Goal: Transaction & Acquisition: Purchase product/service

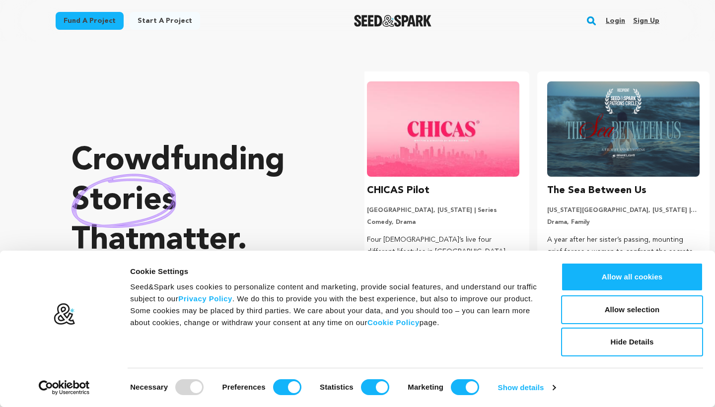
scroll to position [0, 188]
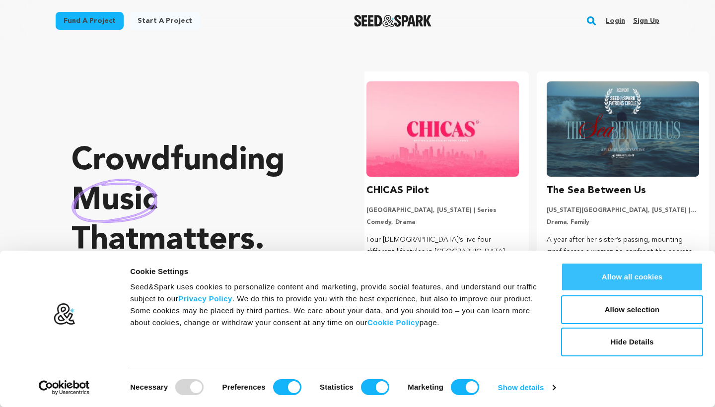
click at [607, 289] on button "Allow all cookies" at bounding box center [632, 277] width 142 height 29
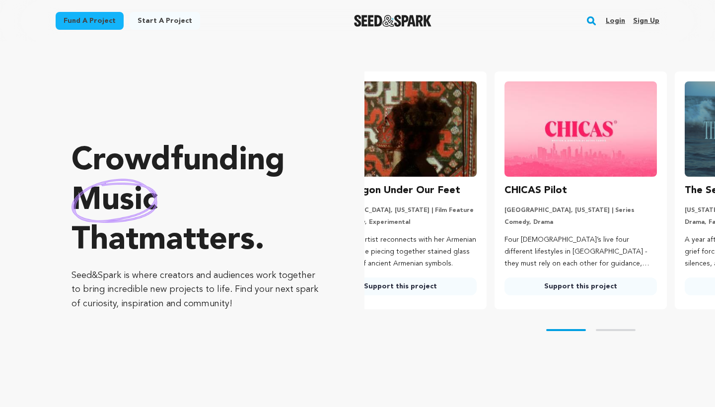
scroll to position [0, 0]
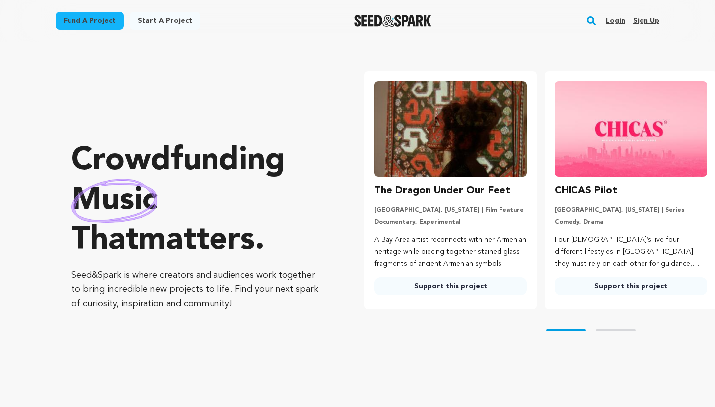
click at [666, 37] on div "Fund a project Start a project Search Login Sign up Start a project" at bounding box center [358, 21] width 636 height 42
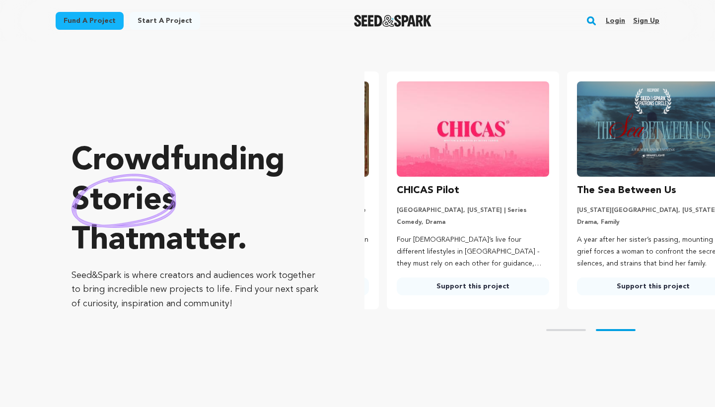
scroll to position [0, 188]
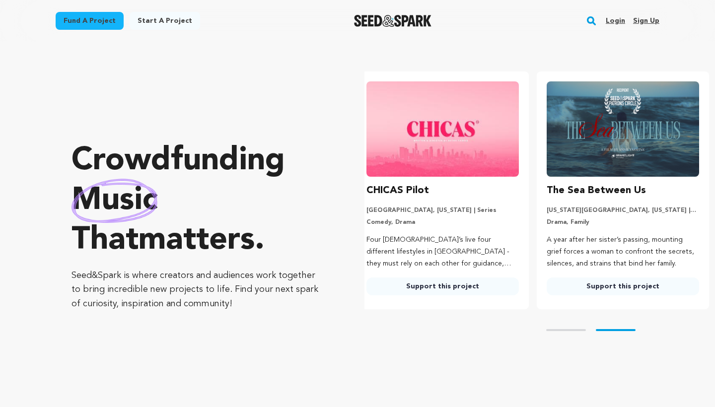
click at [473, 288] on link "Support this project" at bounding box center [442, 287] width 152 height 18
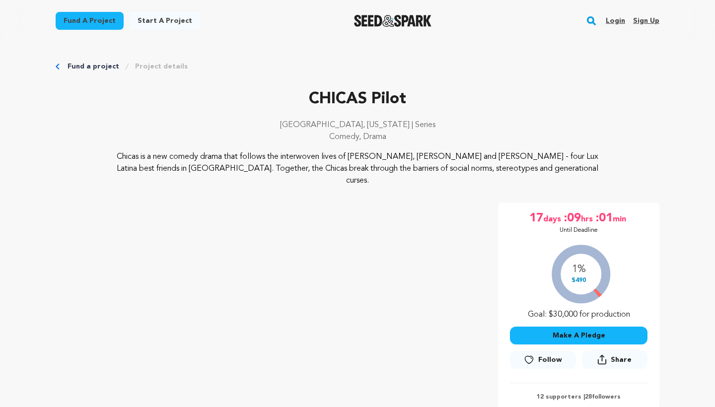
click at [596, 283] on div "1% $490 Goal: $30,000 for production" at bounding box center [579, 279] width 138 height 82
click at [88, 71] on link "Fund a project" at bounding box center [94, 67] width 52 height 10
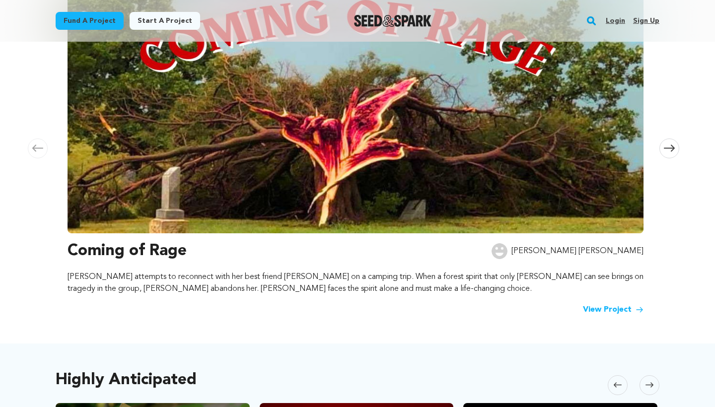
scroll to position [209, 0]
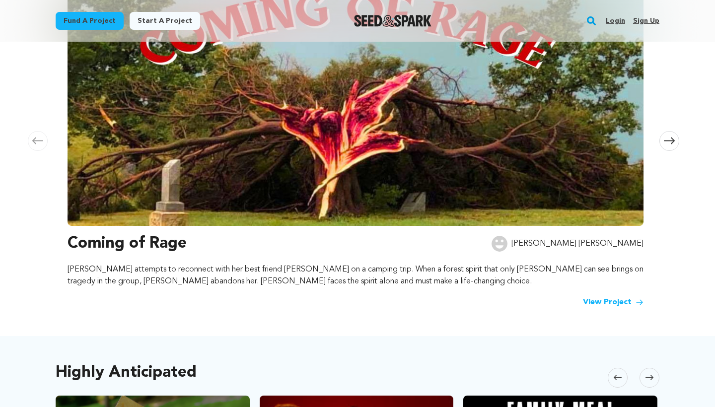
click at [199, 170] on img at bounding box center [356, 92] width 576 height 268
click at [592, 301] on link "View Project" at bounding box center [613, 302] width 61 height 12
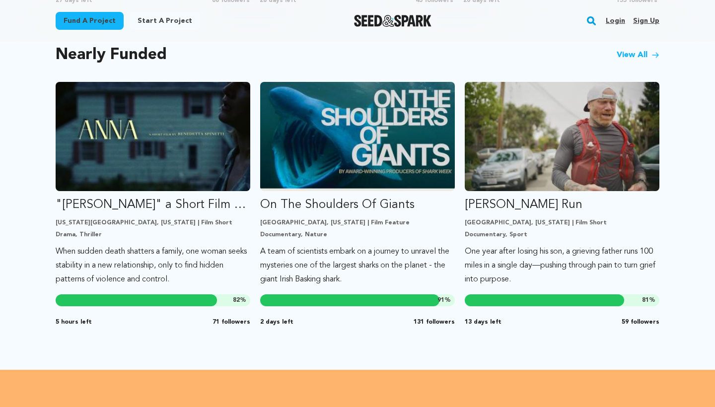
scroll to position [864, 0]
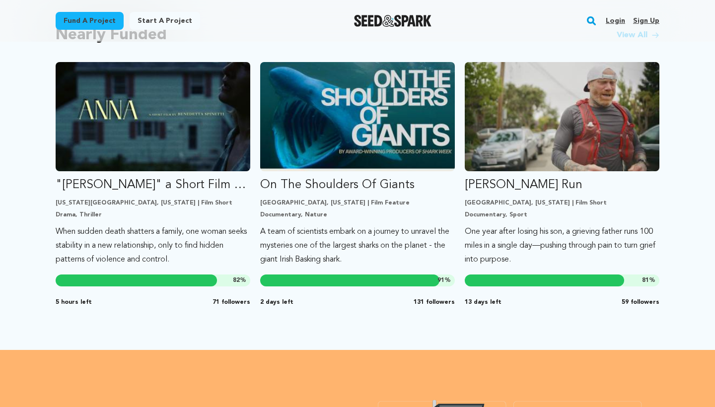
click at [714, 233] on div "Highly Anticipated [GEOGRAPHIC_DATA] Skip to previous slide page [GEOGRAPHIC_DA…" at bounding box center [357, 15] width 715 height 669
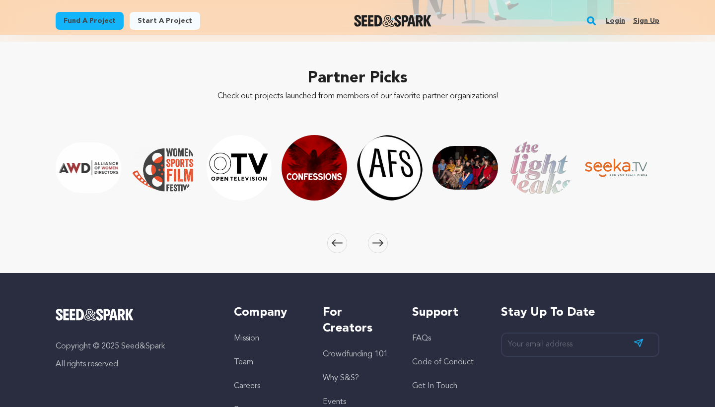
scroll to position [1454, 0]
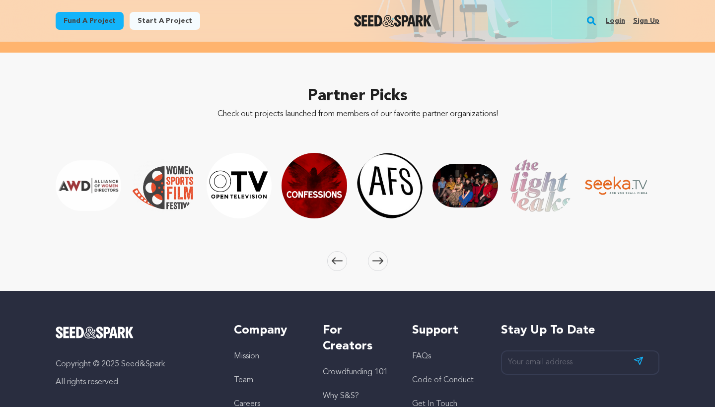
click at [383, 270] on button "Skip to next slide page" at bounding box center [378, 261] width 20 height 20
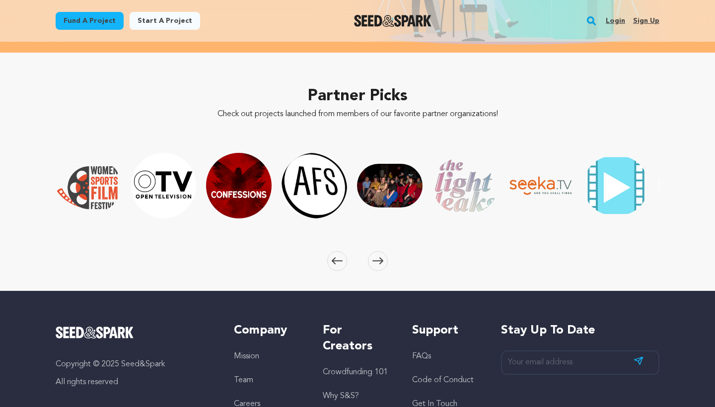
click at [382, 270] on button "Skip to next slide page" at bounding box center [378, 261] width 20 height 20
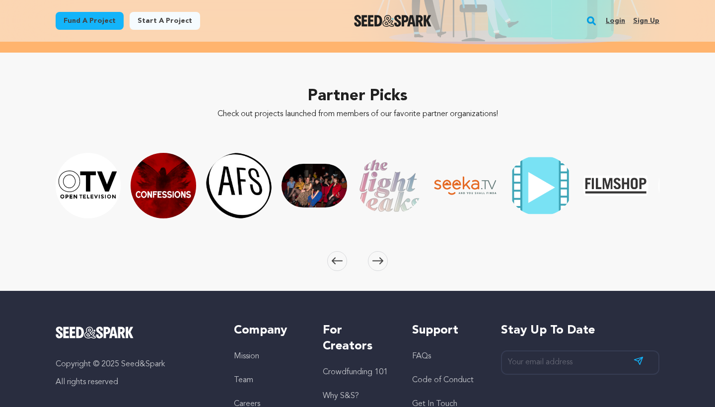
click at [383, 270] on button "Skip to next slide page" at bounding box center [378, 261] width 20 height 20
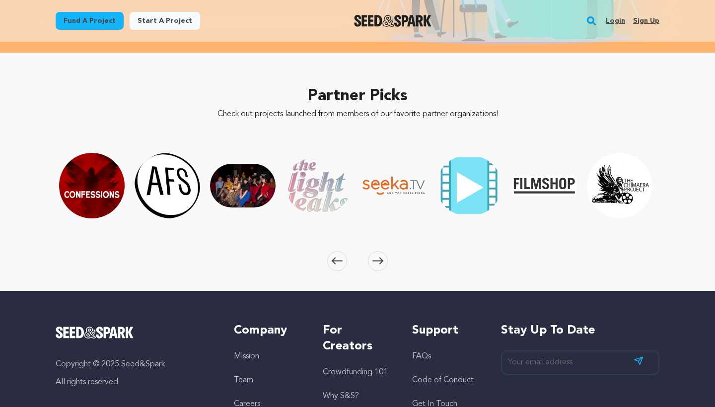
scroll to position [0, 1583]
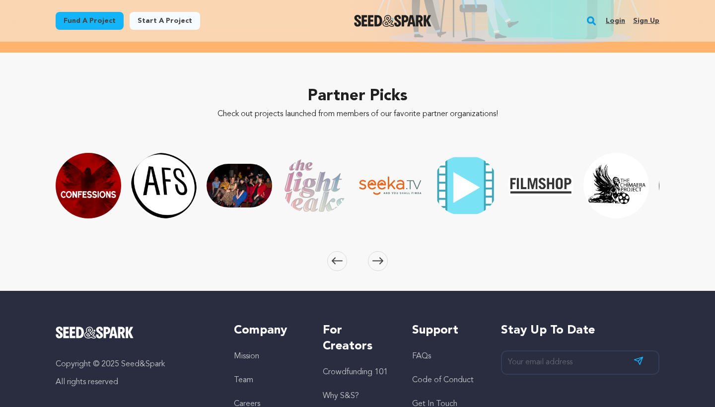
click at [651, 258] on div "Partner Picks Check out projects launched from members of our favorite partner …" at bounding box center [358, 172] width 636 height 238
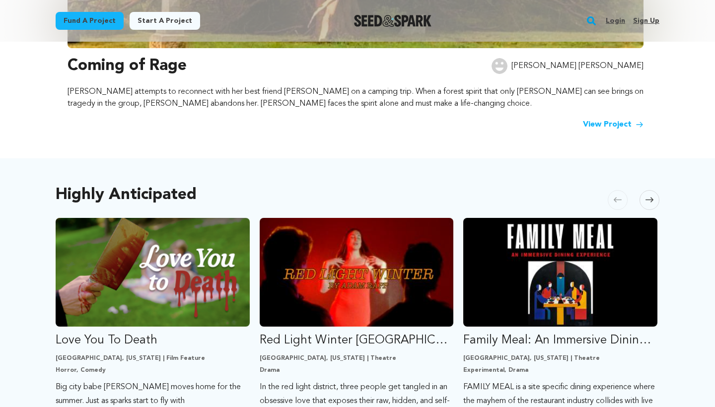
scroll to position [383, 0]
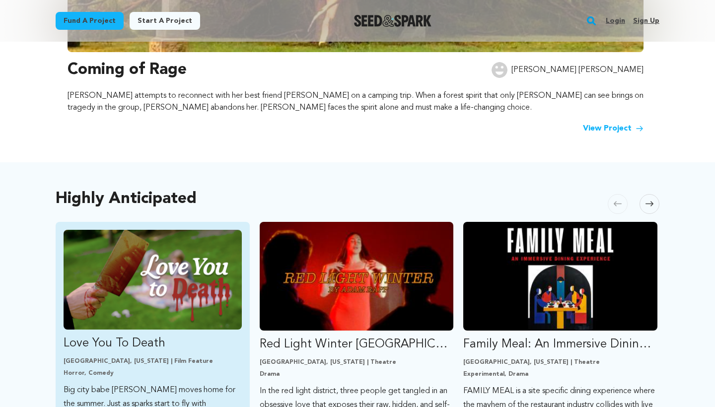
drag, startPoint x: 138, startPoint y: 314, endPoint x: 141, endPoint y: 310, distance: 5.4
click at [138, 314] on img "Fund Love You To Death" at bounding box center [153, 280] width 178 height 100
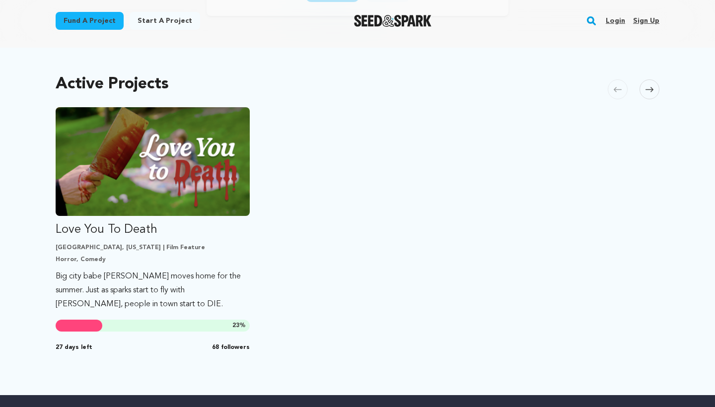
scroll to position [221, 0]
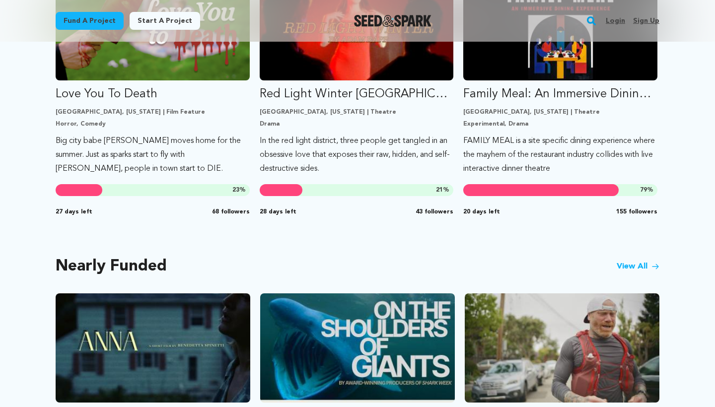
scroll to position [643, 0]
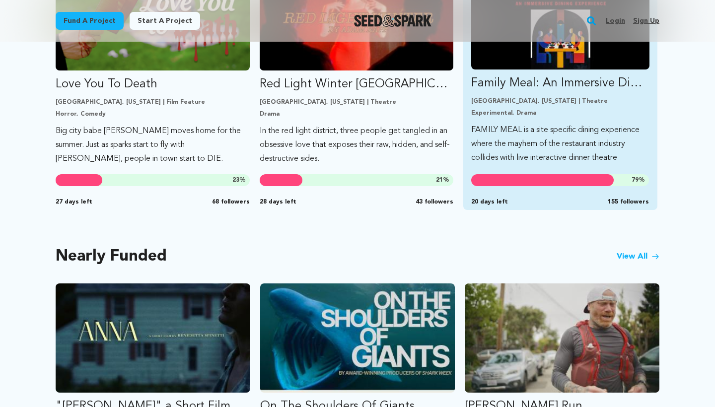
click at [515, 118] on link "Family Meal: An Immersive Dining Experience Los Angeles, California | Theatre E…" at bounding box center [560, 67] width 178 height 195
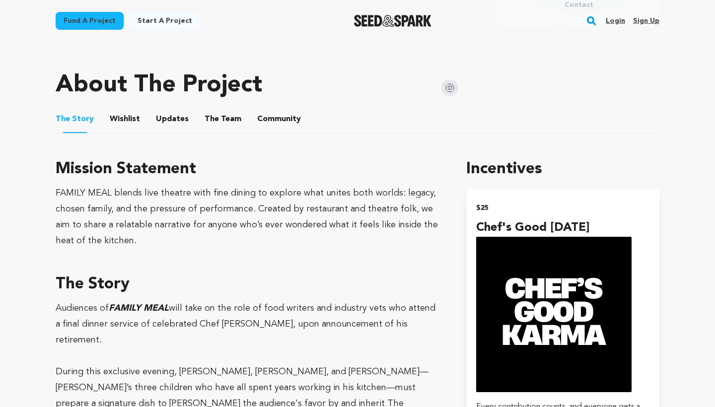
scroll to position [462, 0]
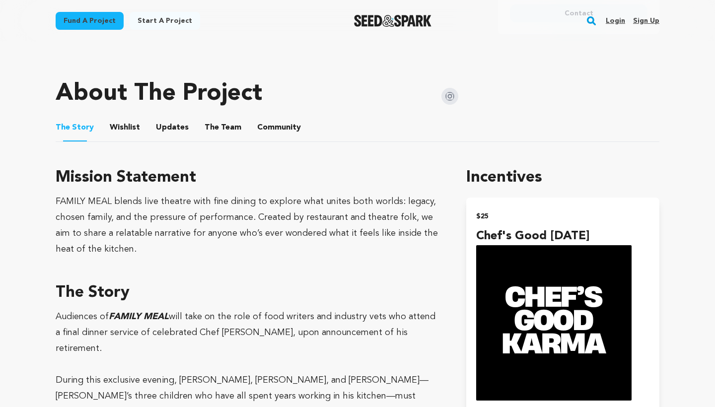
click at [380, 22] on img "Seed&Spark Homepage" at bounding box center [393, 21] width 78 height 12
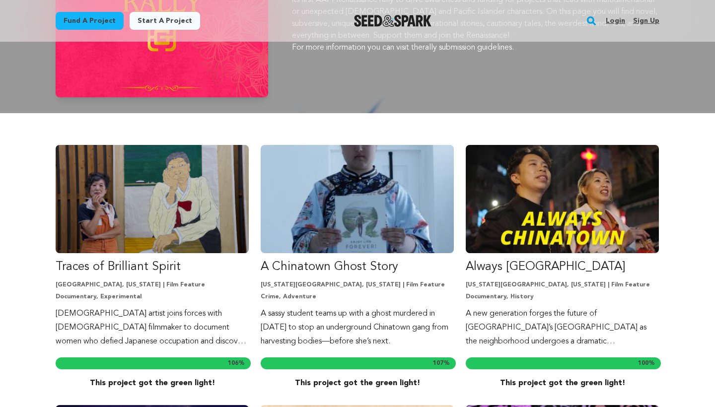
scroll to position [212, 0]
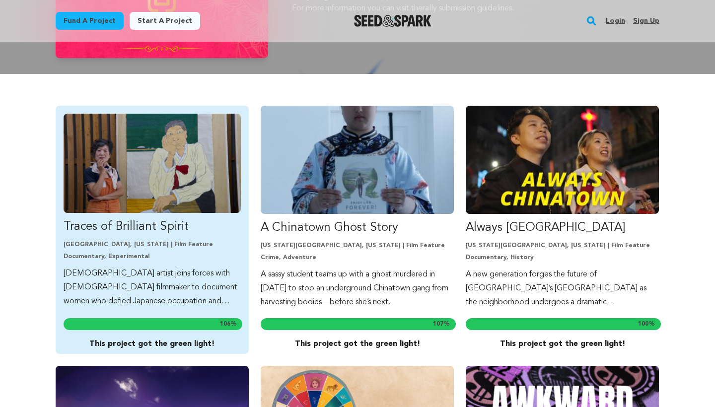
click at [201, 223] on p "Traces of Brilliant Spirit" at bounding box center [152, 227] width 177 height 16
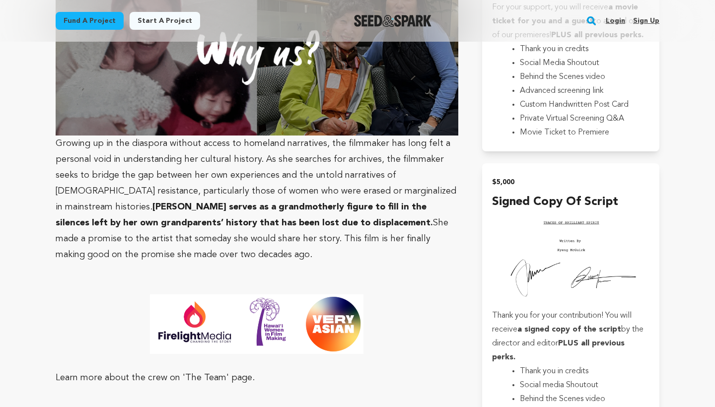
scroll to position [2465, 0]
